Goal: Transaction & Acquisition: Purchase product/service

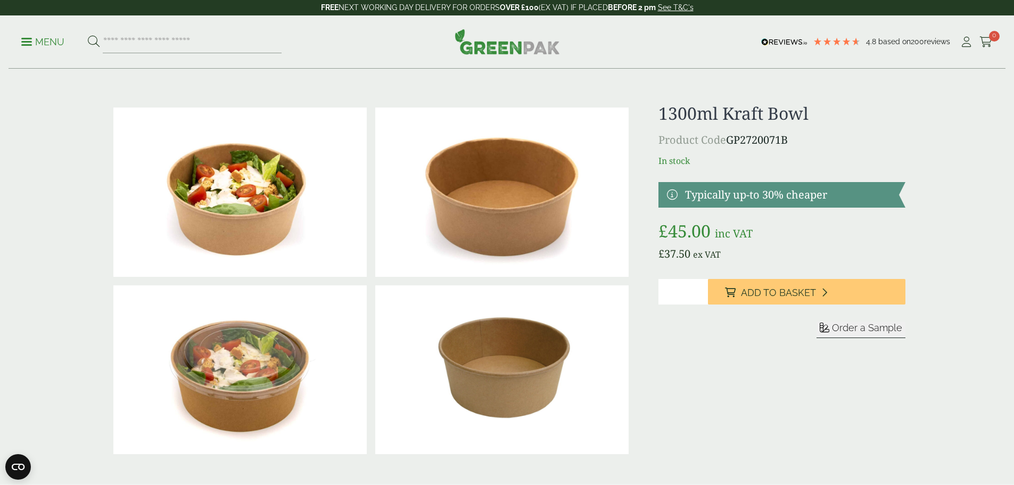
click at [32, 42] on span at bounding box center [26, 42] width 11 height 2
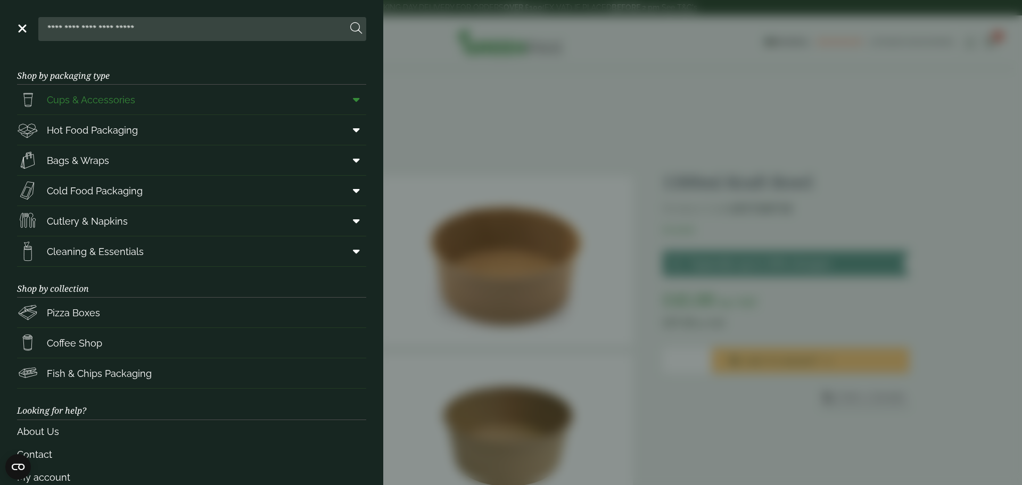
click at [94, 100] on span "Cups & Accessories" at bounding box center [91, 100] width 88 height 14
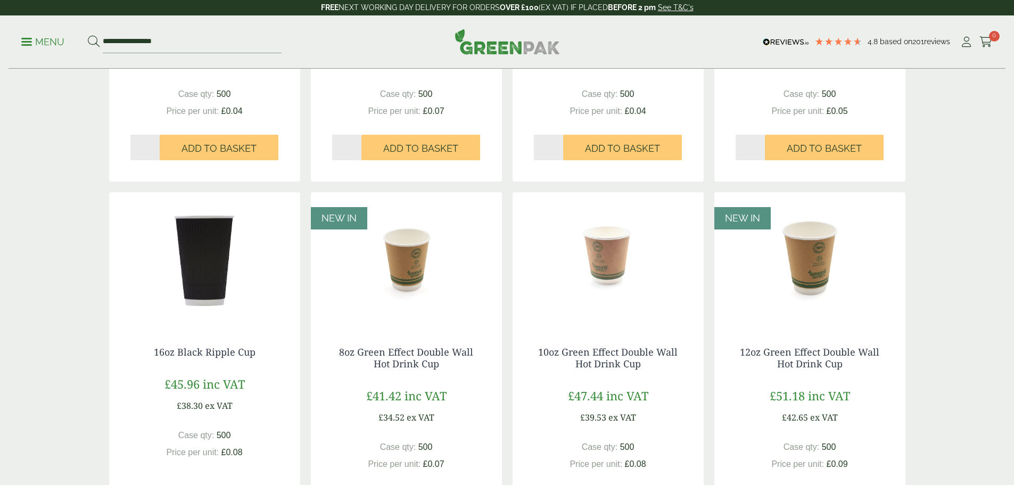
scroll to position [1065, 0]
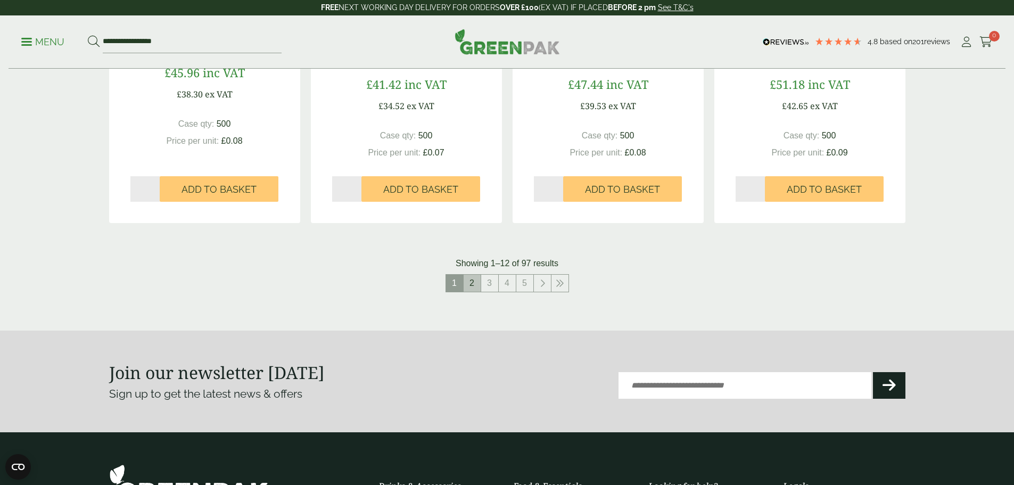
click at [474, 287] on link "2" at bounding box center [472, 283] width 17 height 17
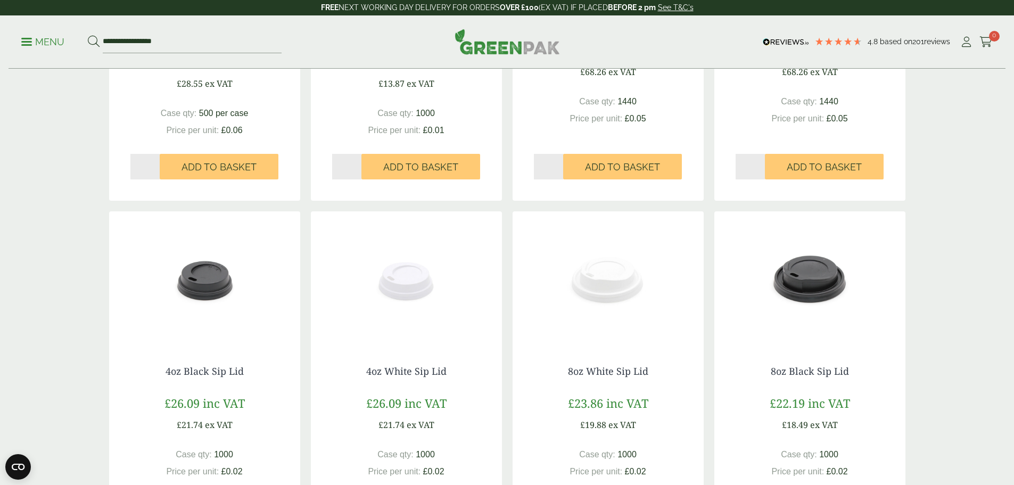
scroll to position [745, 0]
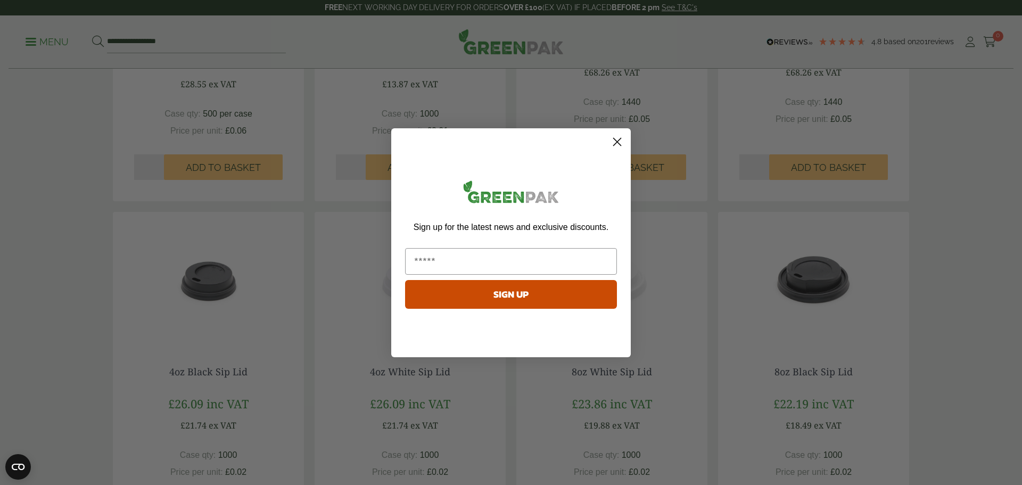
click at [617, 144] on circle "Close dialog" at bounding box center [617, 142] width 18 height 18
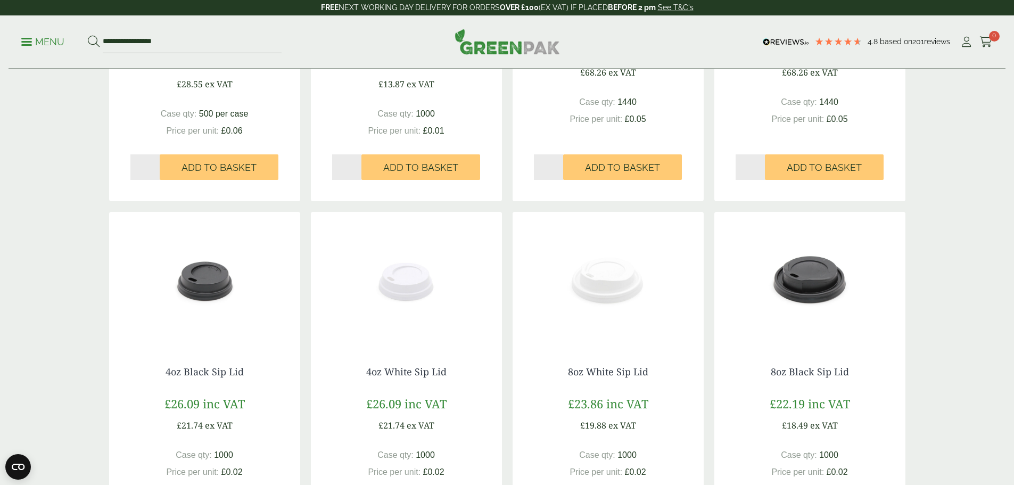
click at [900, 373] on div "8oz Black Sip Lid £22.19 inc VAT £18.49 ex VAT Case qty: 1000 Price per unit: £…" at bounding box center [809, 444] width 191 height 198
click at [813, 307] on img at bounding box center [809, 278] width 191 height 133
